Goal: Transaction & Acquisition: Obtain resource

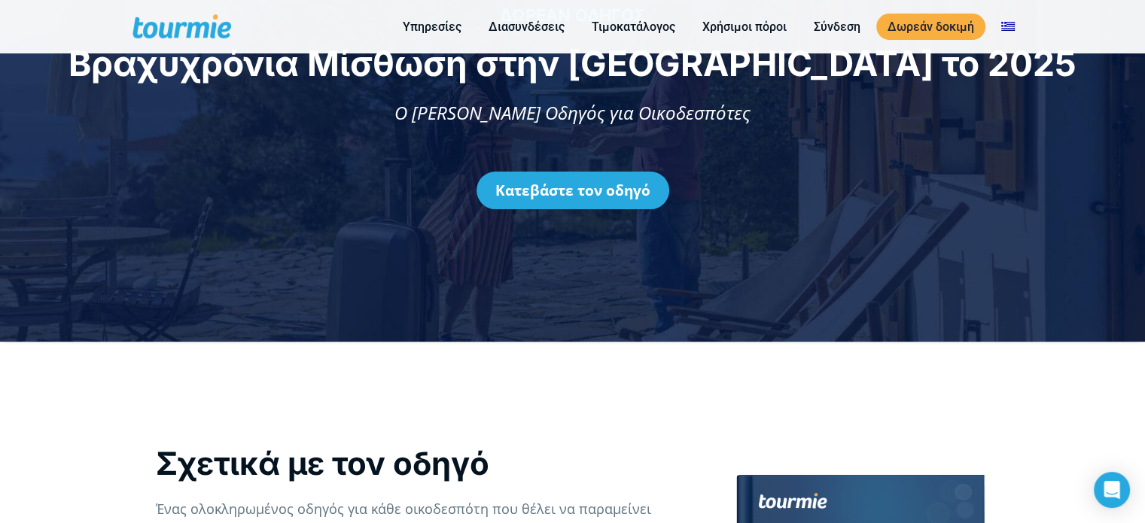
scroll to position [101, 0]
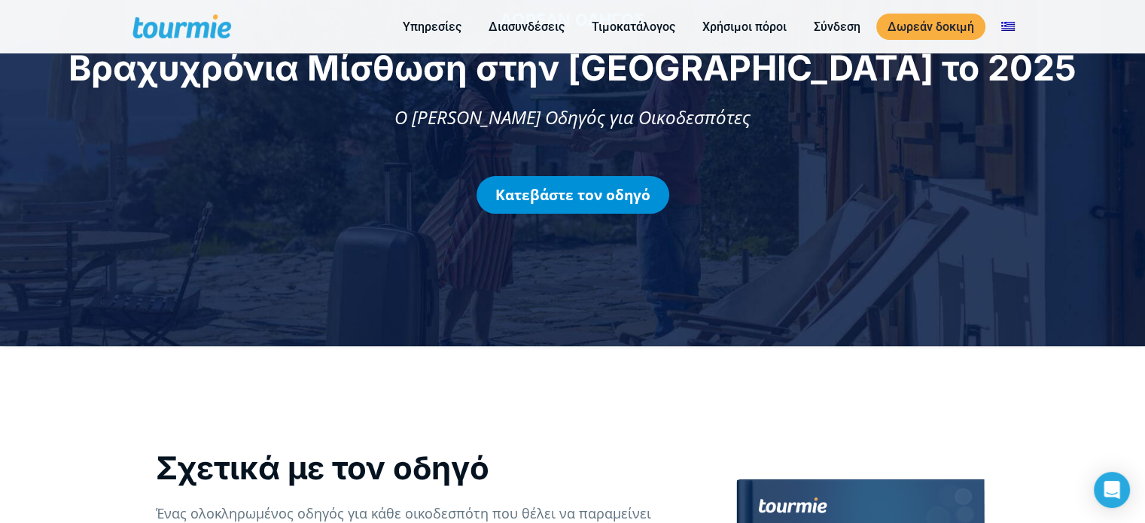
click at [569, 189] on link "Κατεβάστε τον οδηγό" at bounding box center [573, 195] width 193 height 38
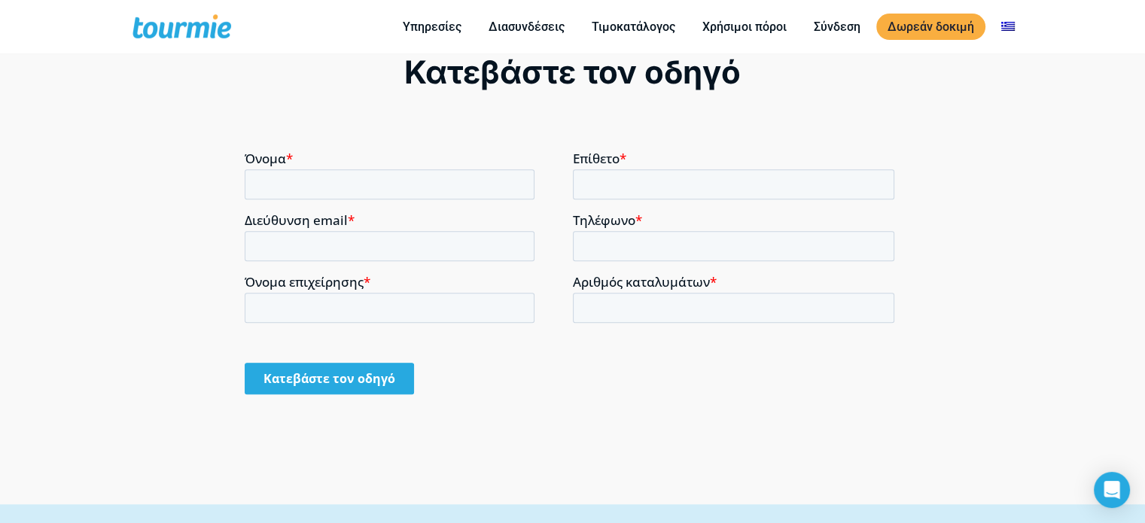
scroll to position [1074, 0]
click at [331, 183] on input "Όνομα *" at bounding box center [390, 183] width 290 height 30
type input "Ν"
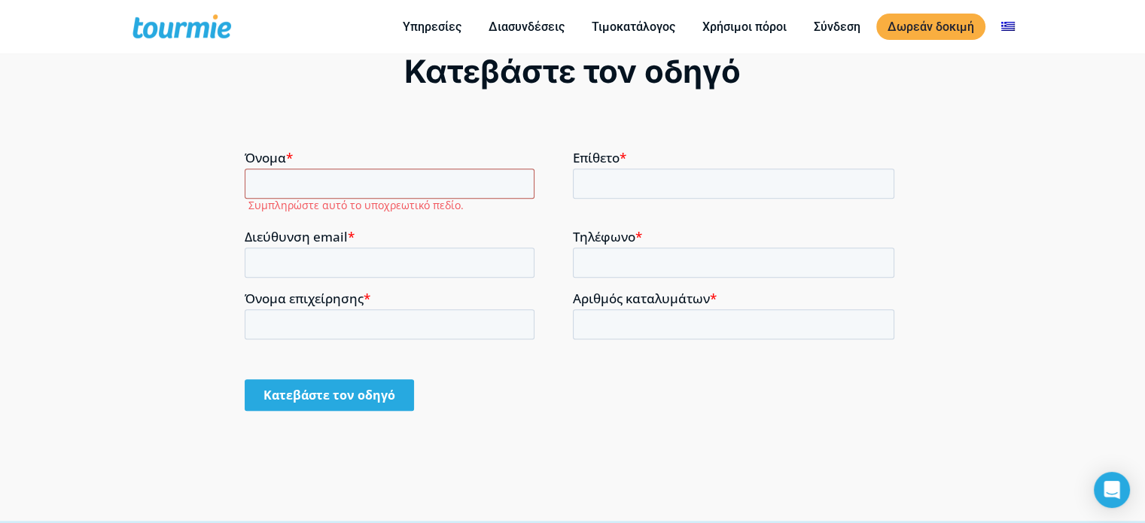
click at [321, 176] on input "Όνομα *" at bounding box center [390, 183] width 290 height 30
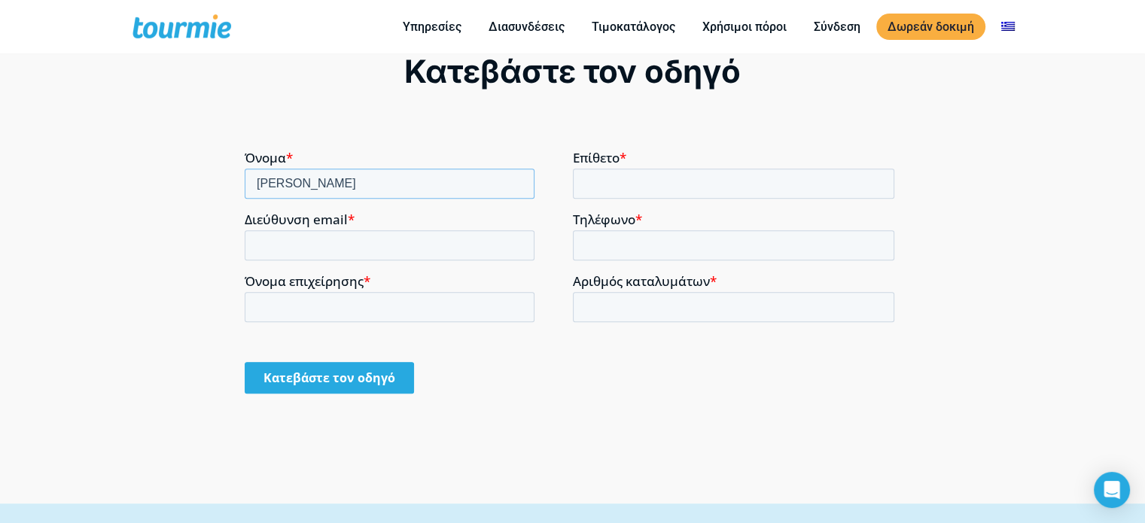
click at [397, 183] on input "[PERSON_NAME]" at bounding box center [390, 183] width 290 height 30
type input "ΝΙΚΟΣ"
click at [605, 182] on input "Επίθετο *" at bounding box center [734, 183] width 322 height 30
type input "[PERSON_NAME]"
click at [312, 242] on input "Διεύθυνση email *" at bounding box center [390, 245] width 290 height 30
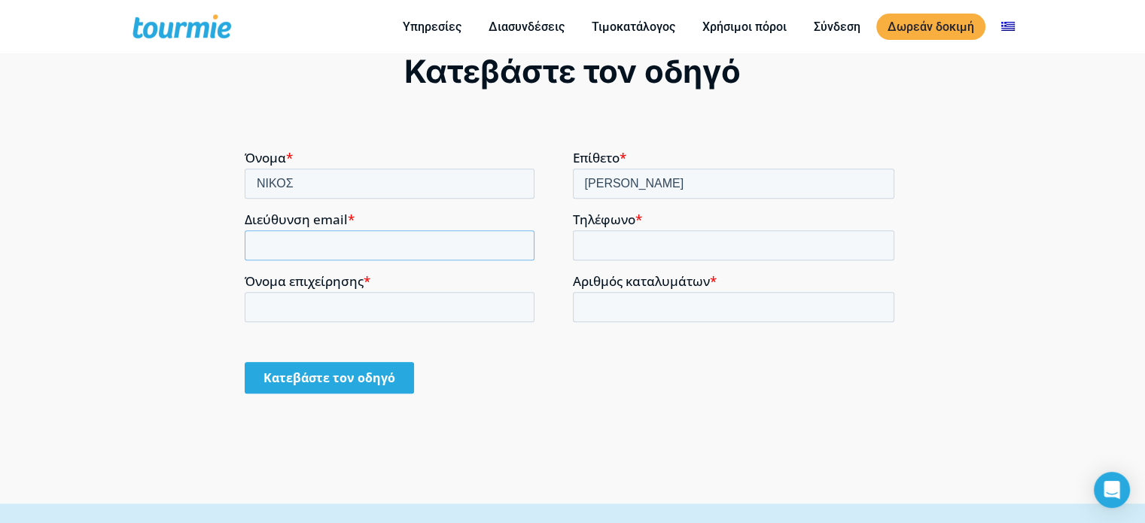
type input "[EMAIL_ADDRESS][DOMAIN_NAME]"
click at [597, 252] on input "Τηλέφωνο *" at bounding box center [734, 245] width 322 height 30
type input "[PHONE_NUMBER]"
drag, startPoint x: 468, startPoint y: 448, endPoint x: 291, endPoint y: 308, distance: 225.6
click at [291, 308] on input "Όνομα επιχείρησης *" at bounding box center [390, 306] width 290 height 30
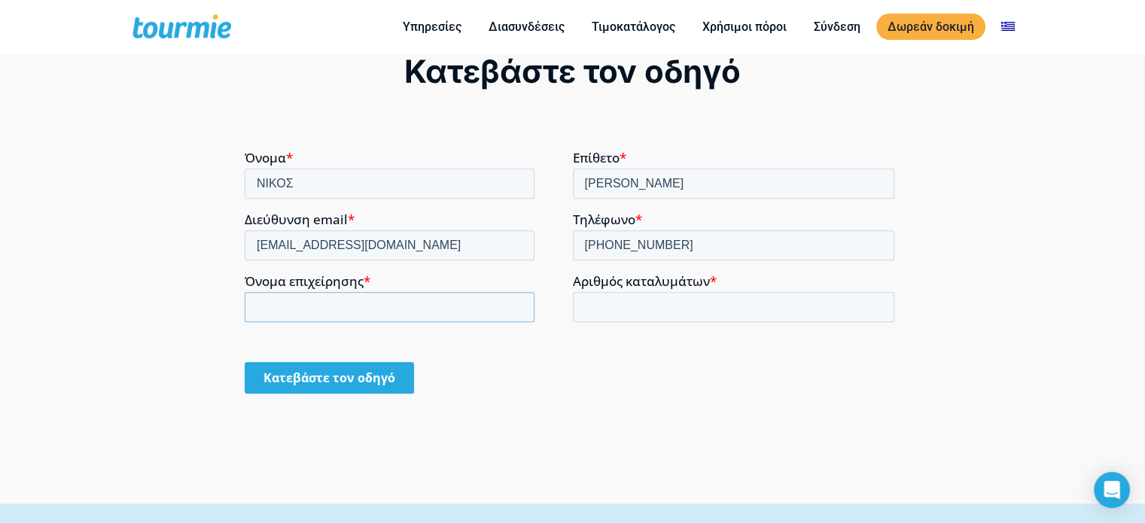
type input "[PERSON_NAME] ΕΚΜΕΤΑΛΛΕΥΣΗ ΑΚΙΝΗΤΩΝ ΜΟΝΟΠΡΟΣΩΠΗ ΙΚΕ"
click at [593, 305] on input "Αριθμός καταλυμάτων *" at bounding box center [734, 306] width 322 height 30
type input "2"
click at [321, 368] on input "Κατεβάστε τον οδηγό" at bounding box center [329, 377] width 169 height 32
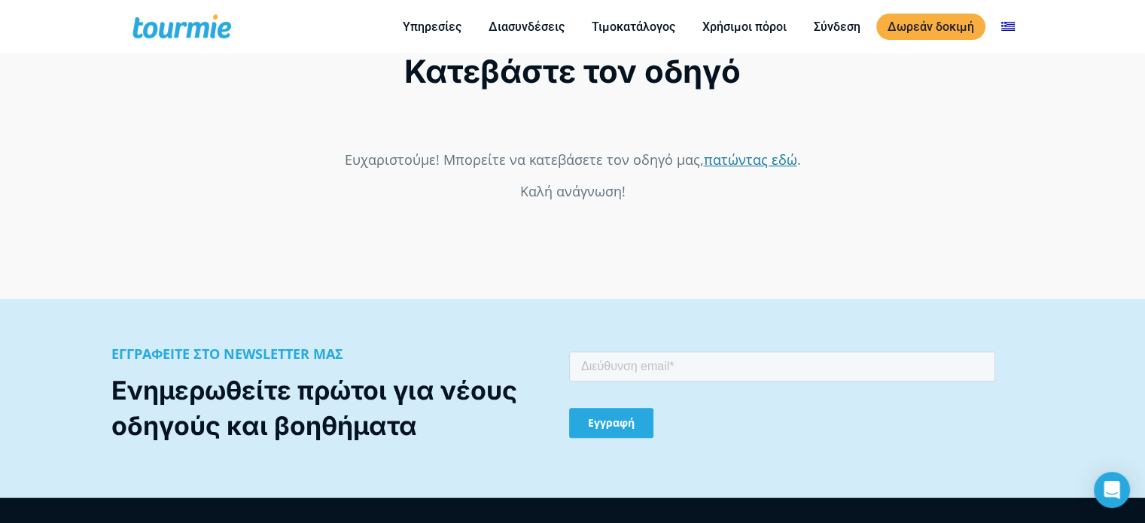
click at [740, 157] on link "πατώντας εδώ" at bounding box center [750, 159] width 93 height 18
